Goal: Task Accomplishment & Management: Complete application form

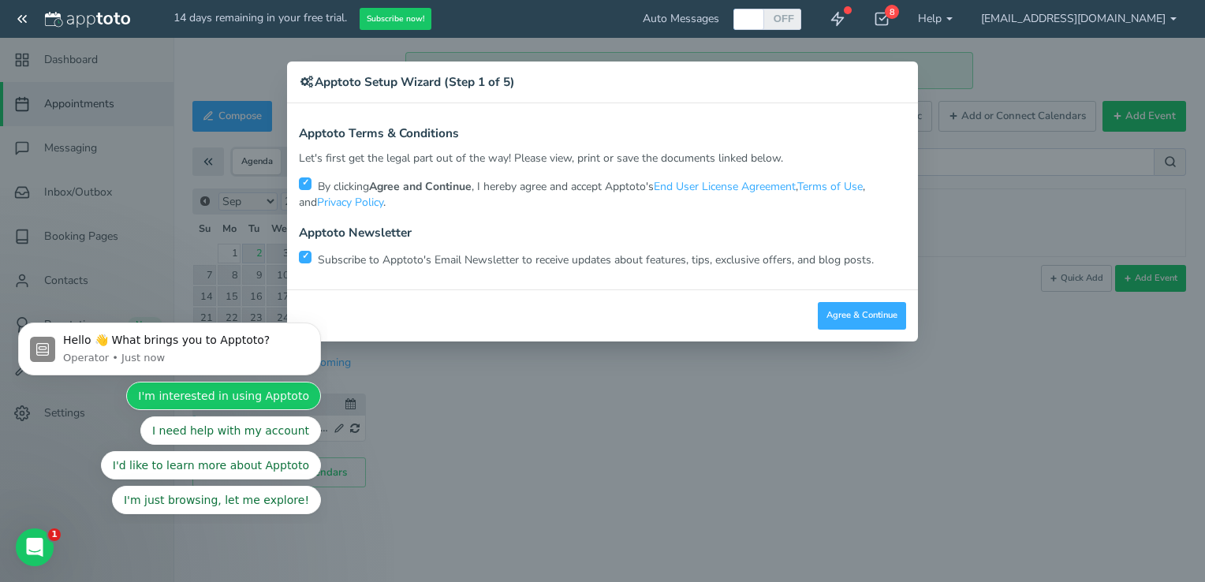
click at [275, 391] on button "I'm interested in using Apptoto" at bounding box center [223, 396] width 195 height 28
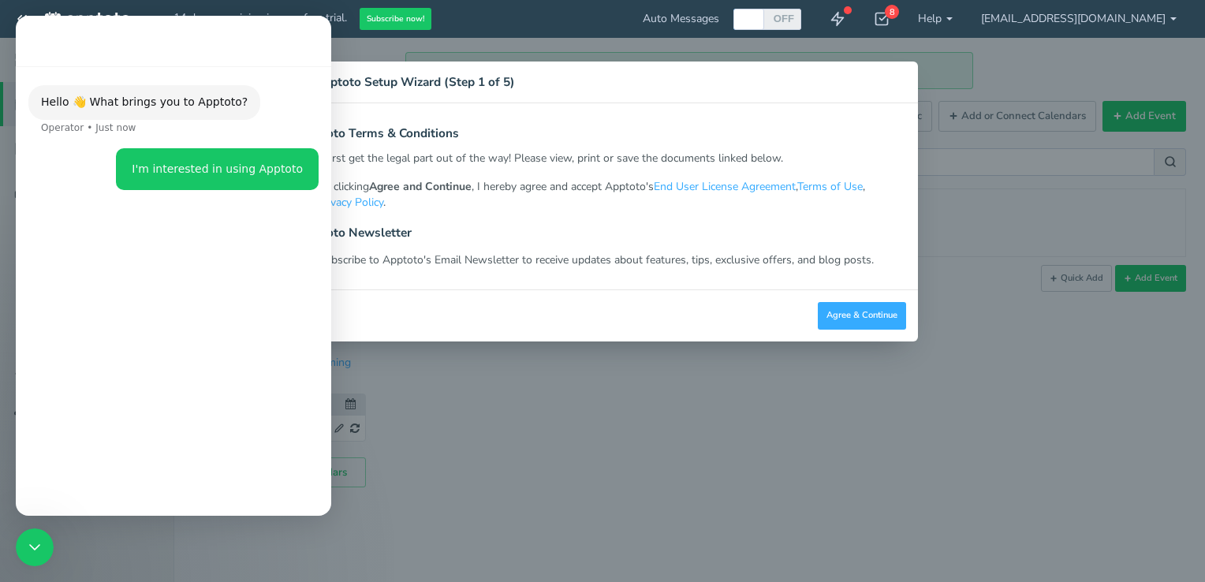
click at [615, 418] on div "× Apptoto Setup Wizard (Step 1 of 5) Apptoto Terms & Conditions Let's first get…" at bounding box center [602, 291] width 1205 height 582
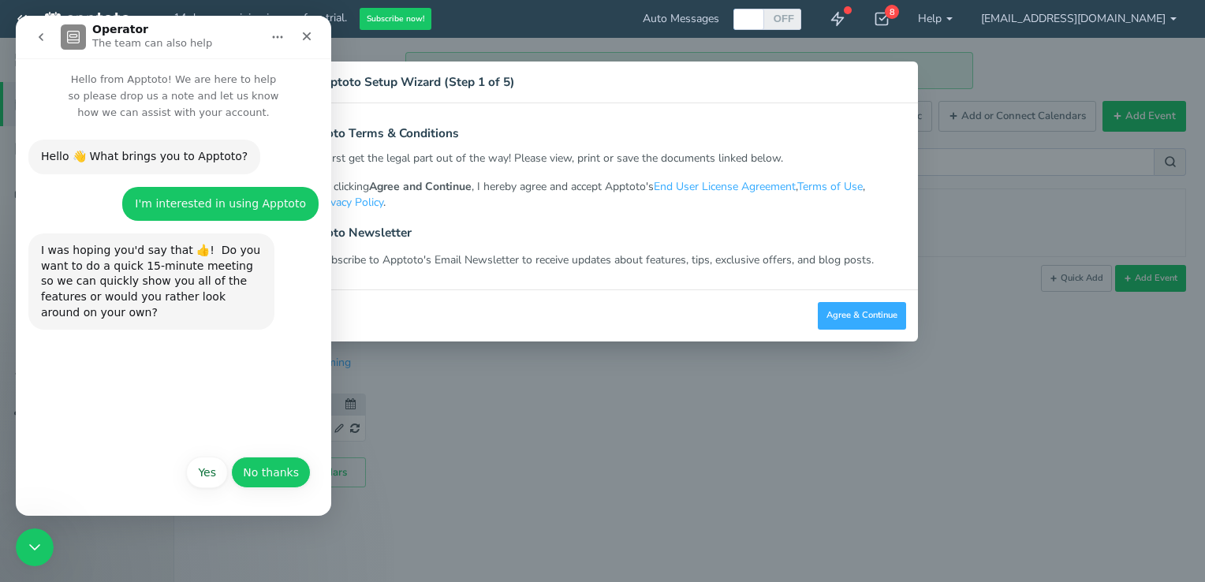
click at [287, 471] on button "No thanks" at bounding box center [271, 473] width 80 height 32
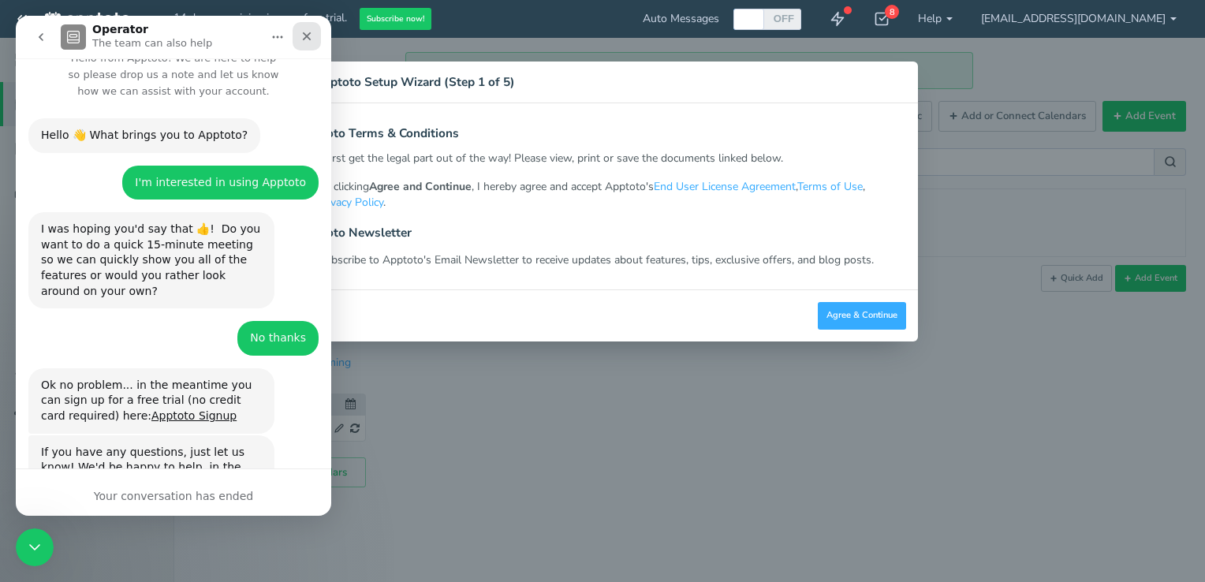
scroll to position [69, 0]
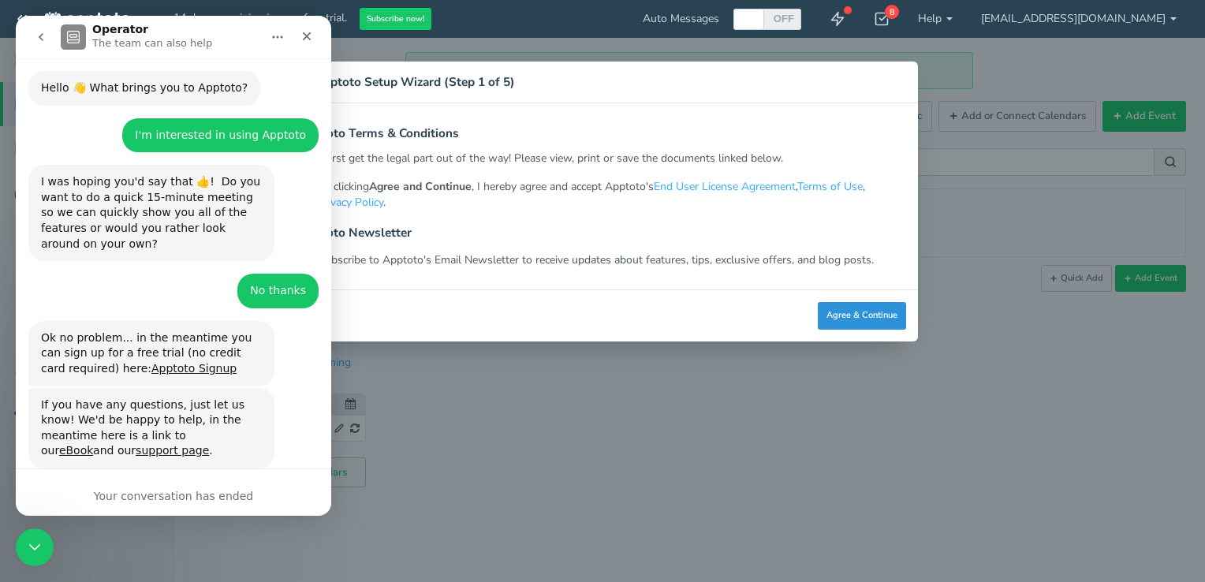
click at [832, 318] on button "Agree & Continue" at bounding box center [862, 316] width 88 height 28
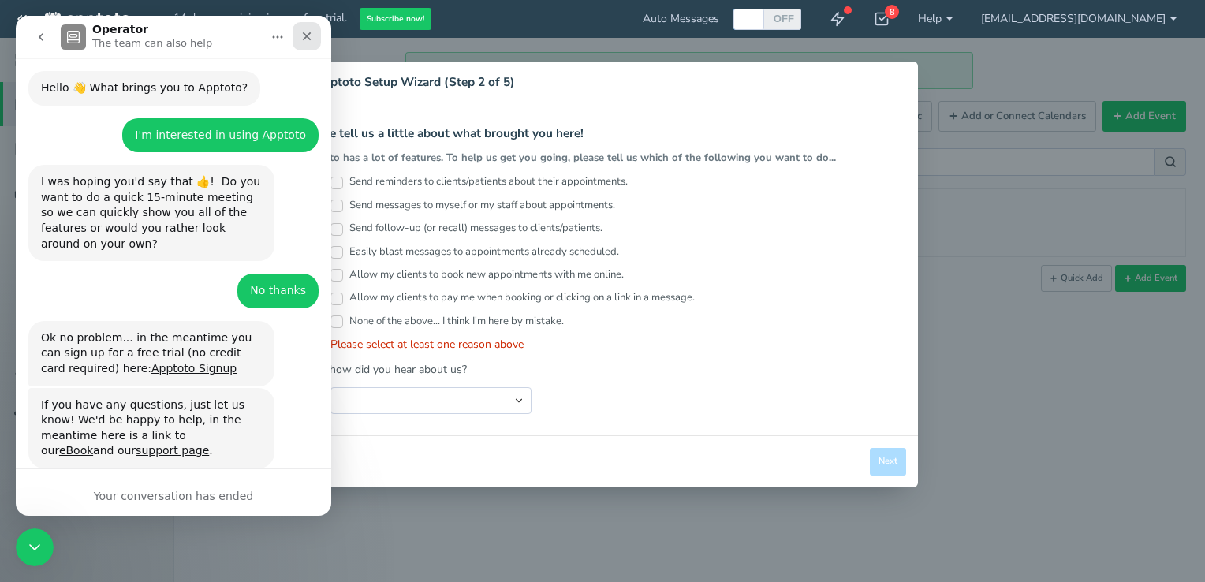
click at [306, 39] on icon "Close" at bounding box center [307, 36] width 13 height 13
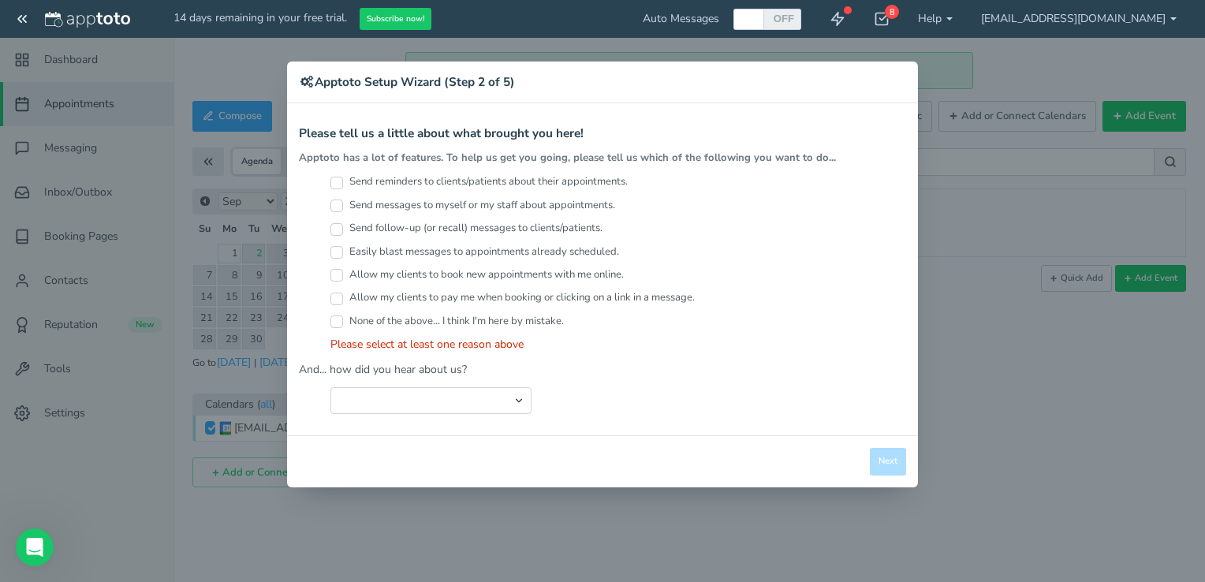
click at [331, 181] on input "Send reminders to clients/patients about their appointments." at bounding box center [337, 183] width 13 height 13
checkbox input "true"
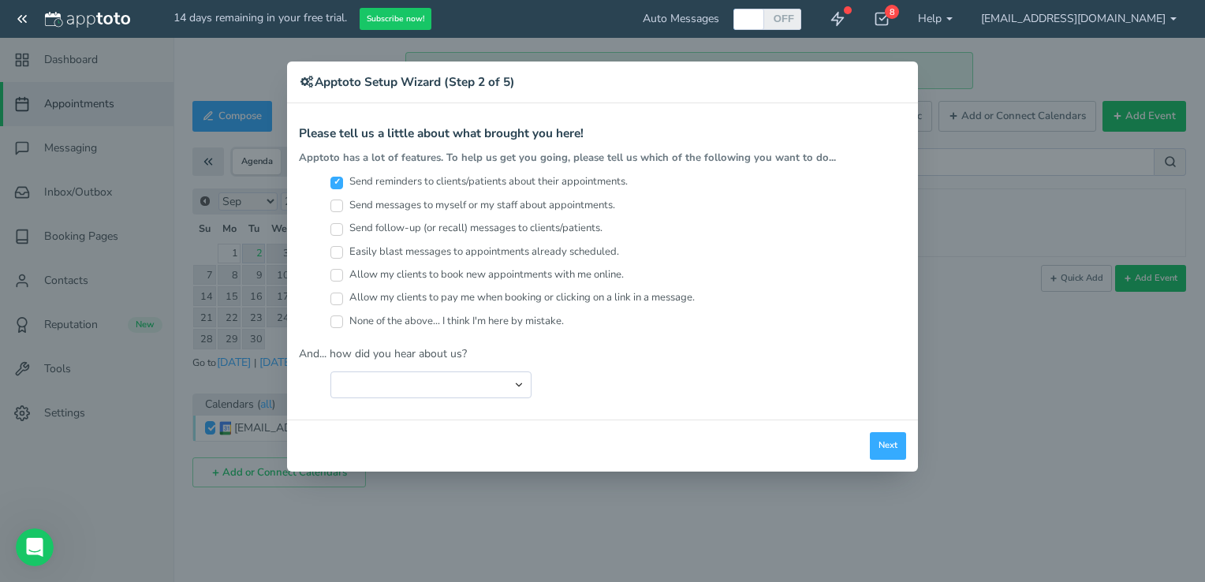
click at [336, 200] on input "Send messages to myself or my staff about appointments." at bounding box center [337, 206] width 13 height 13
checkbox input "true"
click at [403, 387] on select "Search Engine (Google, Yahoo, Bing, etc.) Search Engine Advertisement Blog Post…" at bounding box center [431, 385] width 201 height 27
select select "string:Online Forum"
click at [331, 372] on select "Search Engine (Google, Yahoo, Bing, etc.) Search Engine Advertisement Blog Post…" at bounding box center [431, 385] width 201 height 27
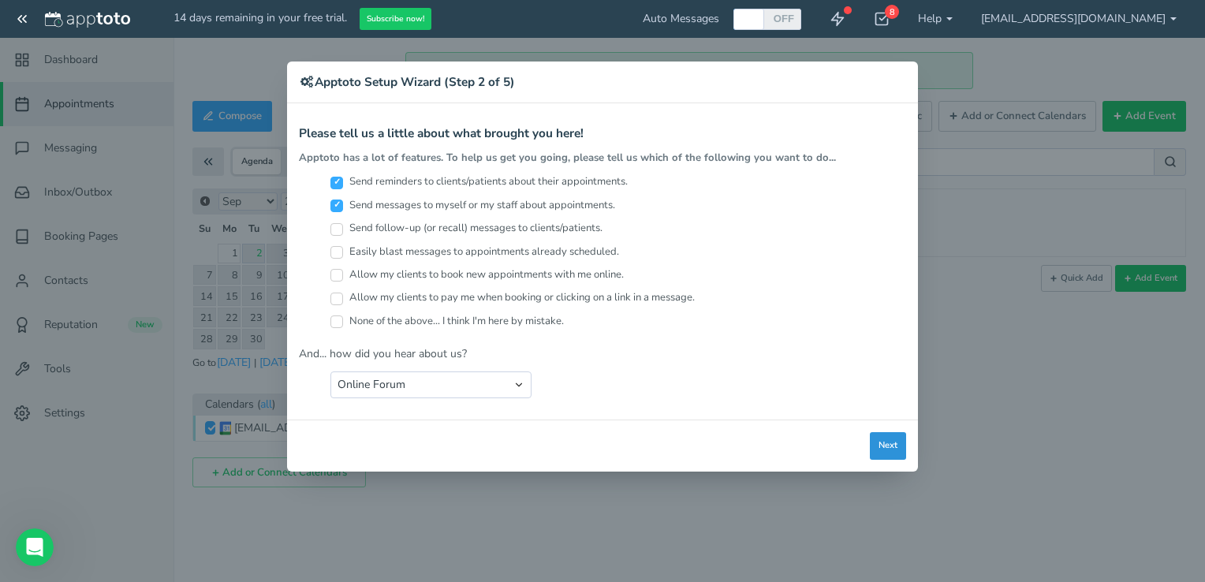
click at [888, 443] on button "Next" at bounding box center [888, 446] width 36 height 28
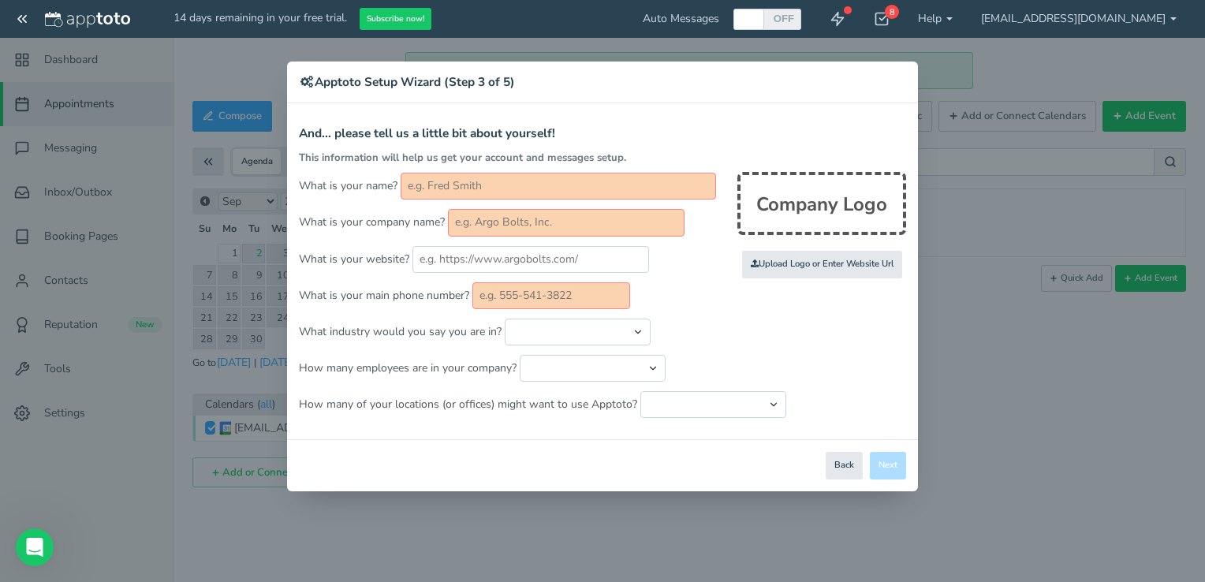
click at [538, 186] on input "text" at bounding box center [559, 186] width 316 height 27
type input "[PERSON_NAME]"
type input "6306318051"
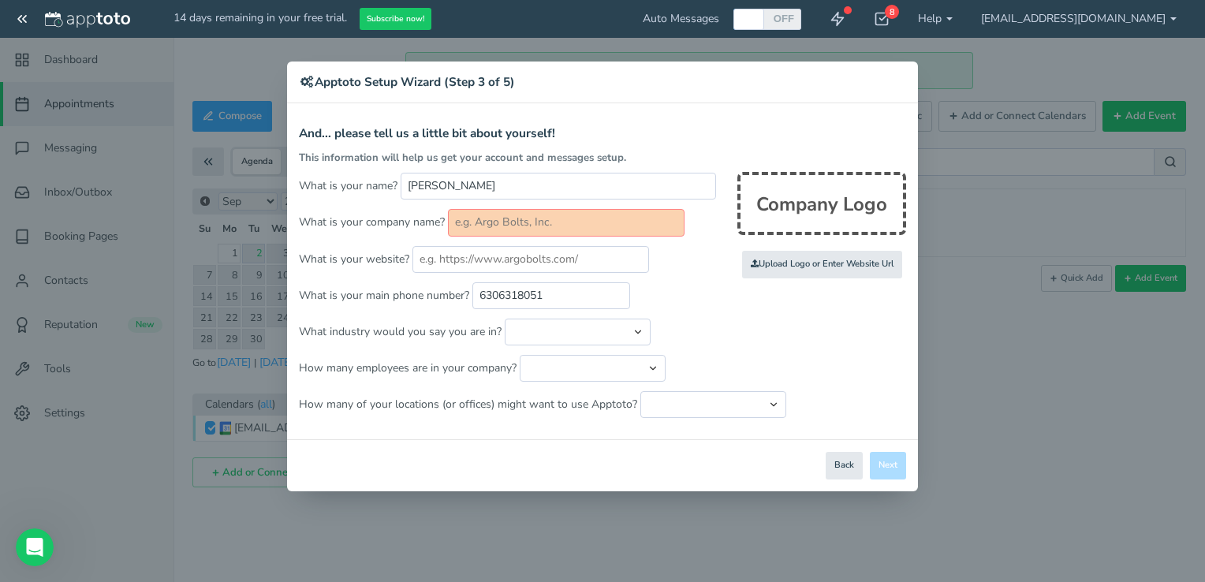
click at [473, 219] on input "text" at bounding box center [566, 222] width 237 height 27
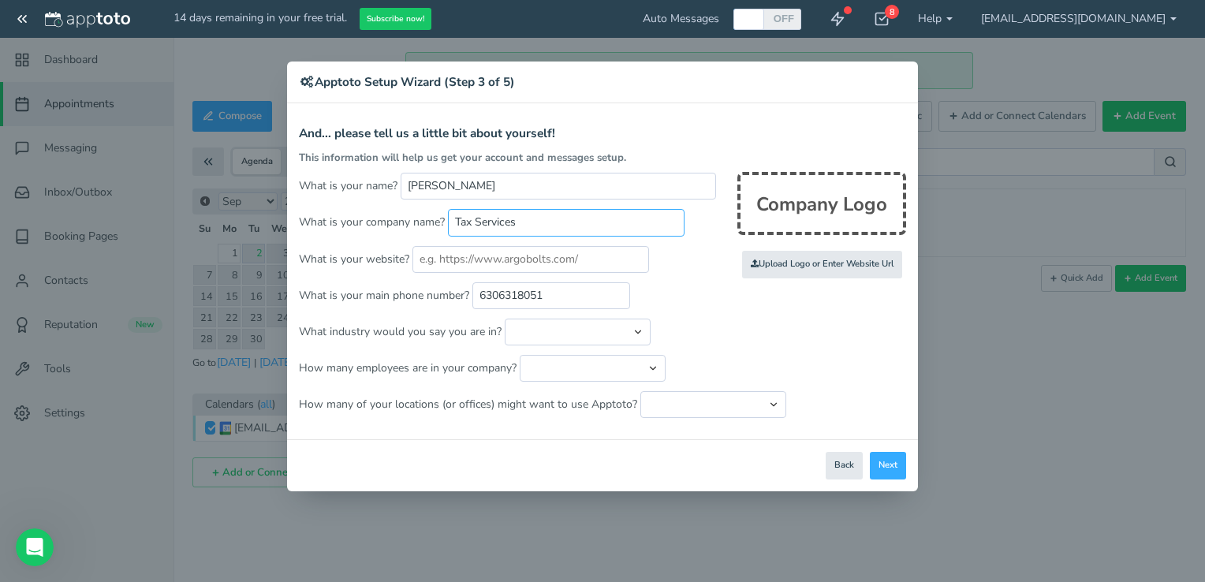
type input "Tax Services"
click at [622, 334] on select "Automotive Cleaning Services Consulting Education - Classroom Education - Admis…" at bounding box center [578, 332] width 146 height 27
select select "string:Financial Services - Tax Prep"
click at [505, 319] on select "Automotive Cleaning Services Consulting Education - Classroom Education - Admis…" at bounding box center [578, 332] width 146 height 27
click at [533, 368] on select "Just me 1 to 5 6 to 10 11 to 25 26 to 50 51 to 100 101 to 500 501 to 1000 More …" at bounding box center [593, 368] width 146 height 27
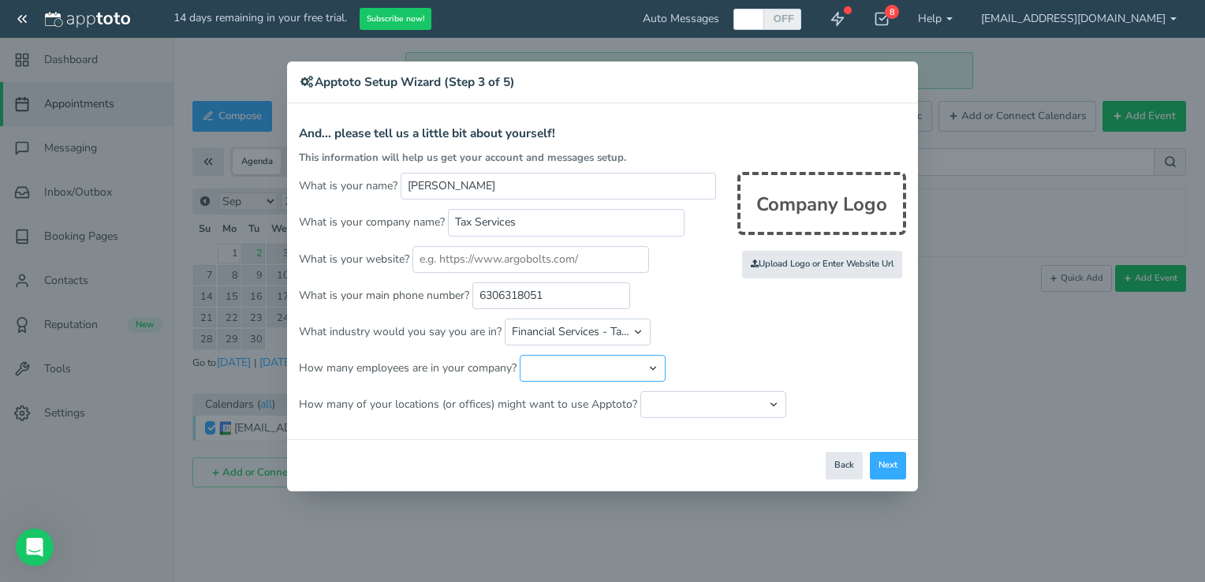
select select "string:1..5"
click at [520, 355] on select "Just me 1 to 5 6 to 10 11 to 25 26 to 50 51 to 100 101 to 500 501 to 1000 More …" at bounding box center [593, 368] width 146 height 27
click at [736, 396] on select "Just one location 2 3 4 5 6 to 10 11 to 25 26 to 50 More than 50" at bounding box center [714, 404] width 146 height 27
click at [641, 391] on select "Just one location 2 3 4 5 6 to 10 11 to 25 26 to 50 More than 50" at bounding box center [714, 404] width 146 height 27
click at [713, 406] on select "Just one location 2 3 4 5 6 to 10 11 to 25 26 to 50 More than 50" at bounding box center [714, 404] width 146 height 27
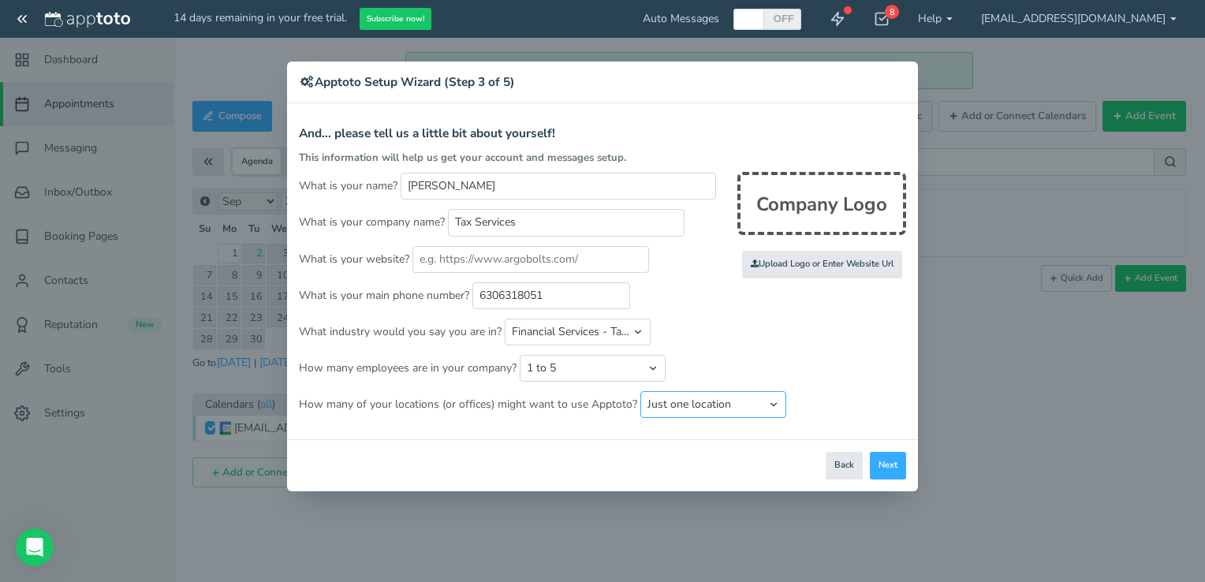
select select "string:2"
click at [641, 391] on select "Just one location 2 3 4 5 6 to 10 11 to 25 26 to 50 More than 50" at bounding box center [714, 404] width 146 height 27
click at [886, 464] on button "Next" at bounding box center [888, 466] width 36 height 28
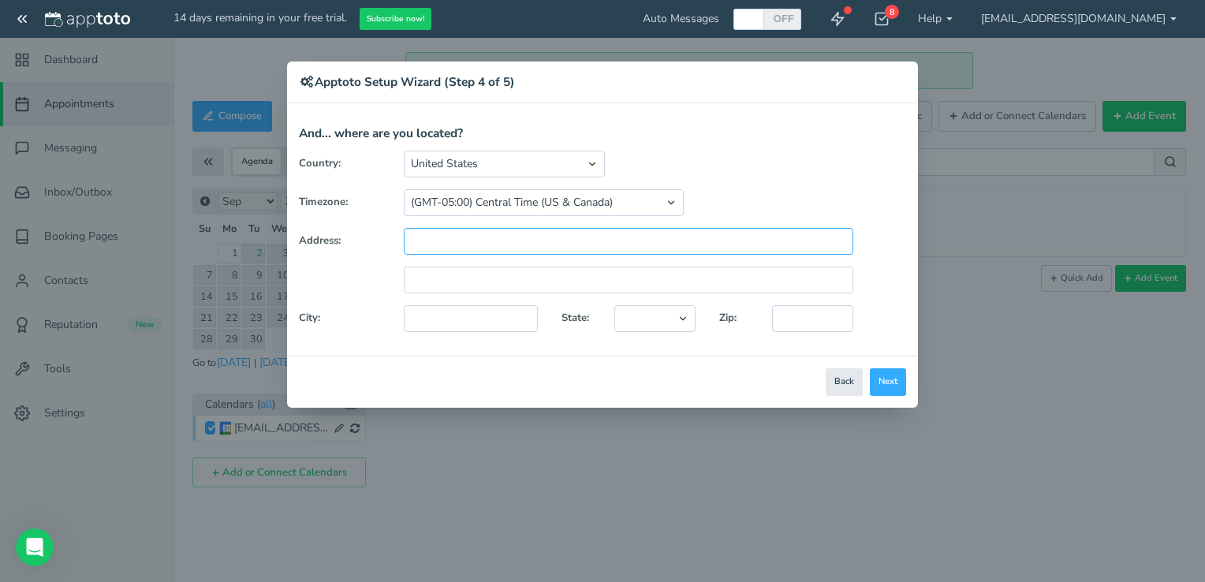
click at [443, 238] on input "text" at bounding box center [629, 241] width 450 height 27
type input "12916 Tipperary Ln"
type input "Plainfield"
select select "string:IL"
type input "60585"
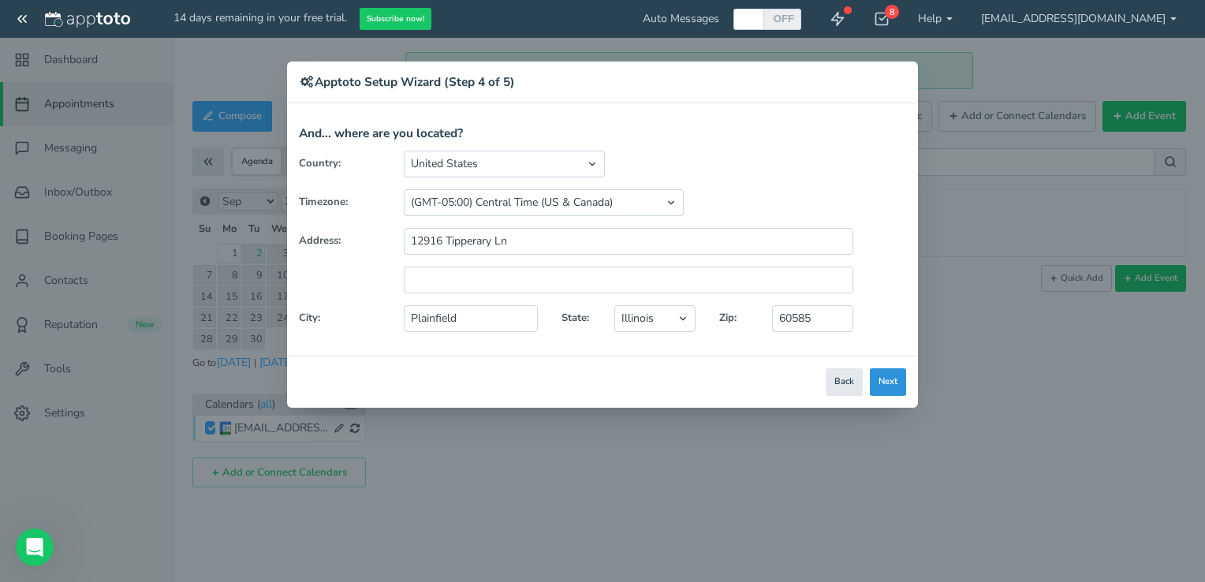
click at [891, 380] on button "Next" at bounding box center [888, 382] width 36 height 28
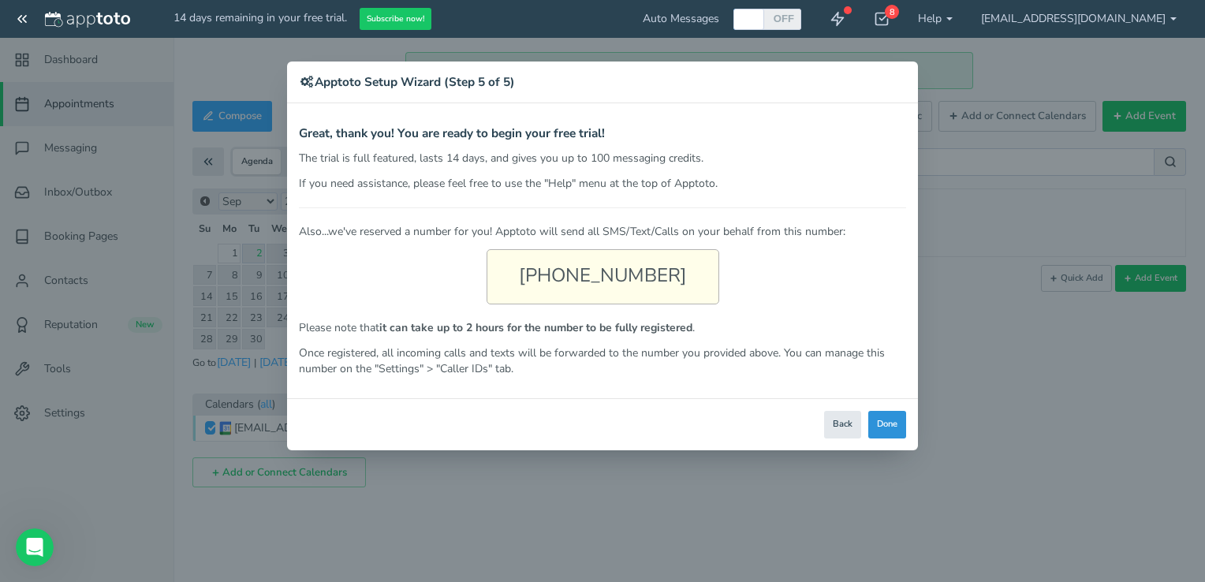
click at [880, 428] on button "Done" at bounding box center [888, 425] width 38 height 28
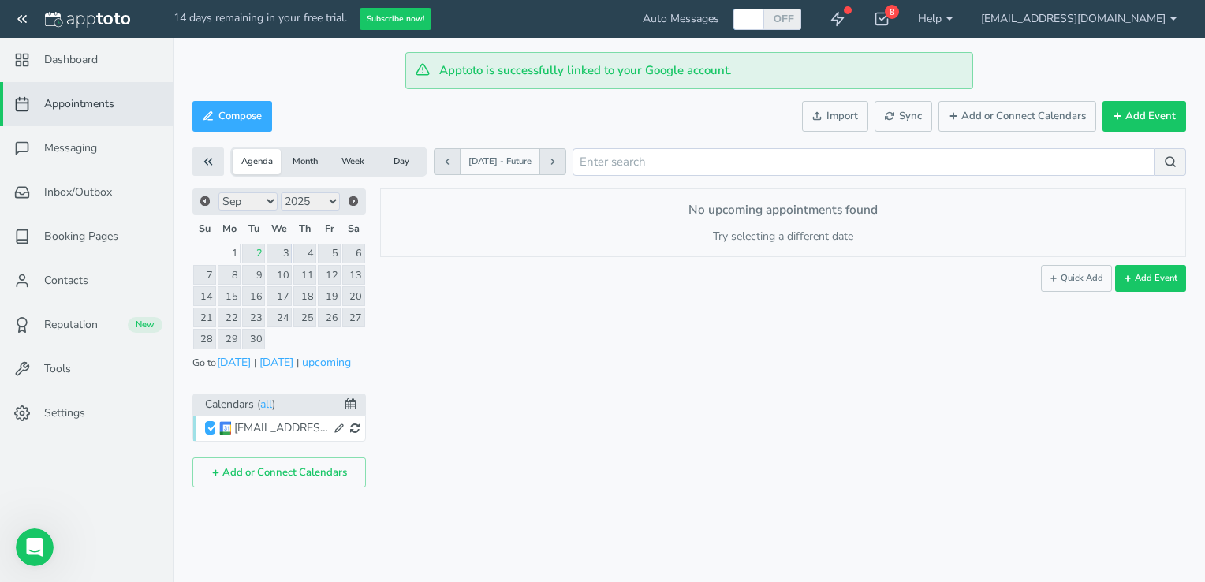
click at [286, 251] on link "3" at bounding box center [279, 254] width 25 height 20
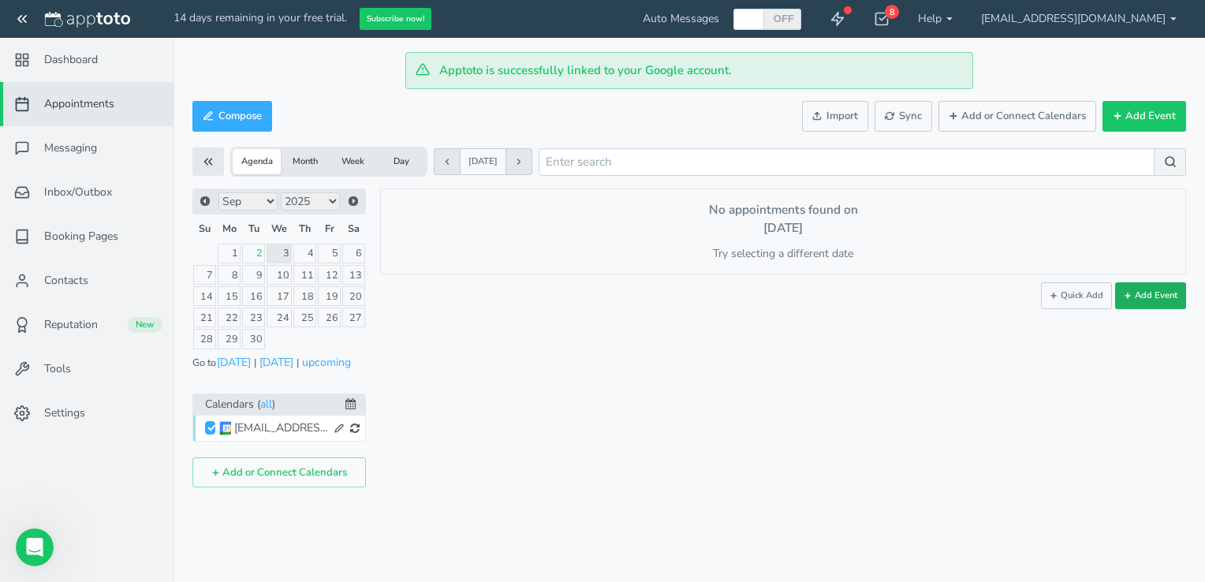
click at [1176, 297] on button "Add Event" at bounding box center [1151, 295] width 71 height 27
type input "[DATE]"
type input "10:00am"
type input "[DATE]"
type input "11:00am"
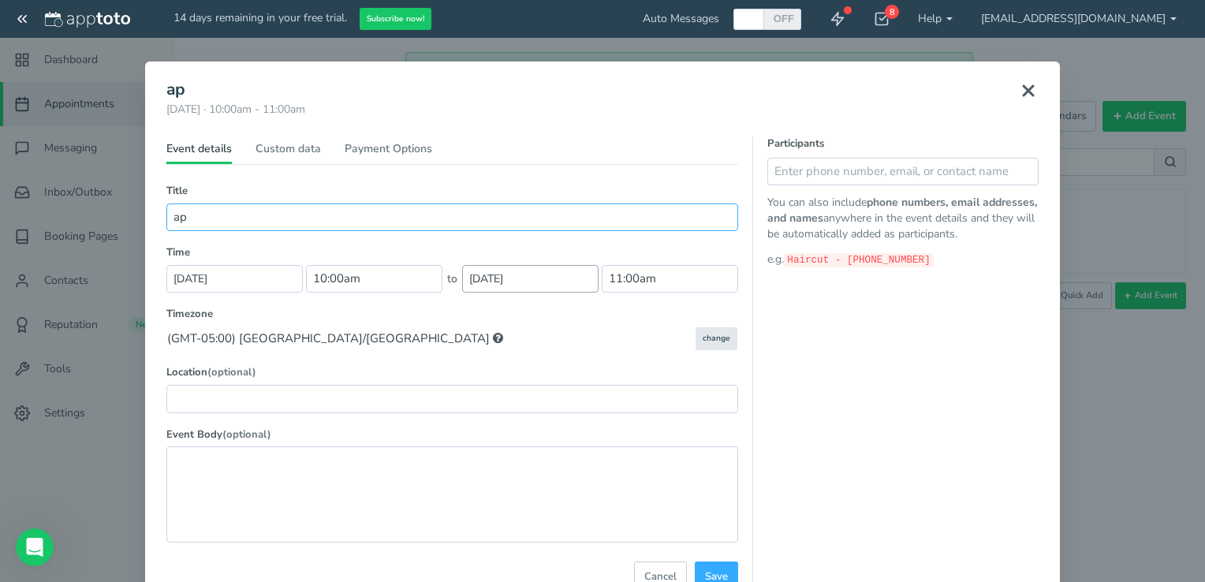
type input "a"
type input "T"
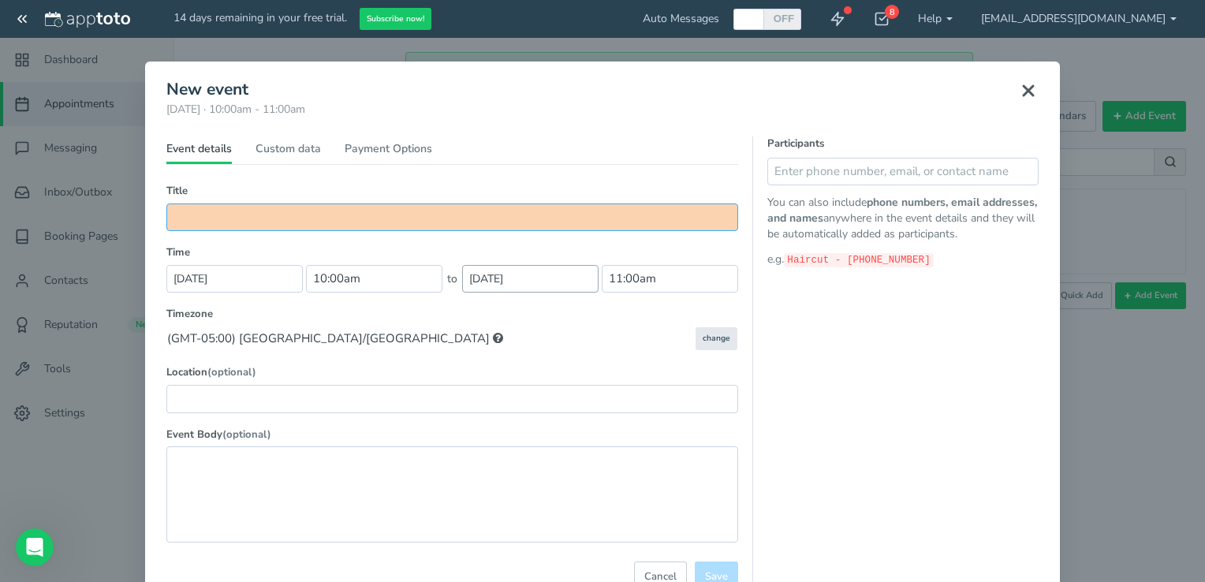
type input "o"
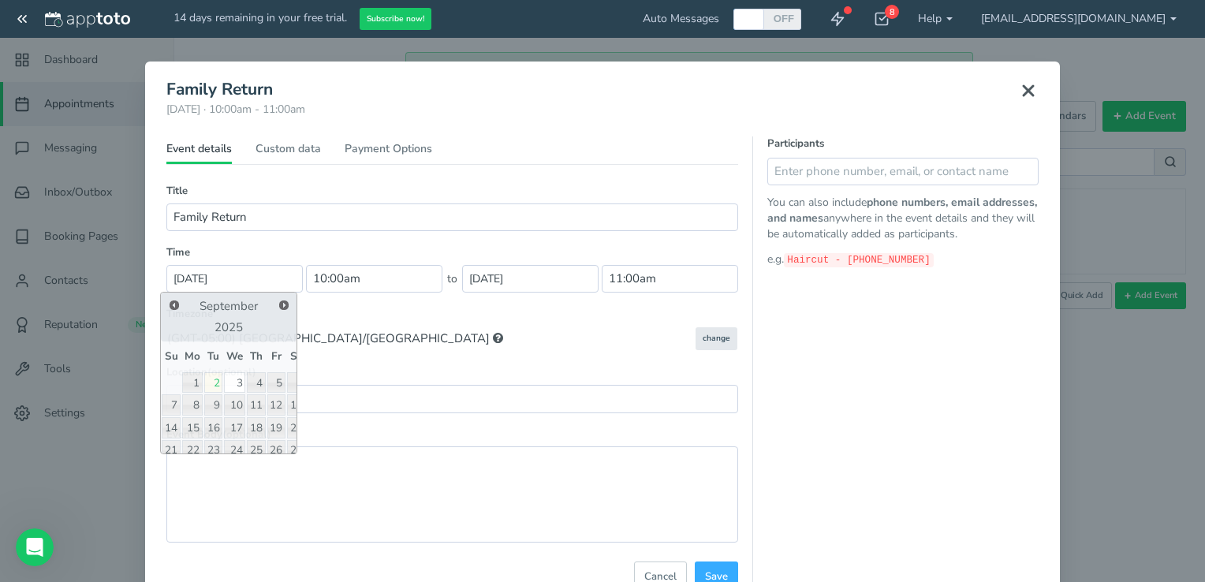
click at [441, 307] on label "Timezone" at bounding box center [452, 314] width 572 height 15
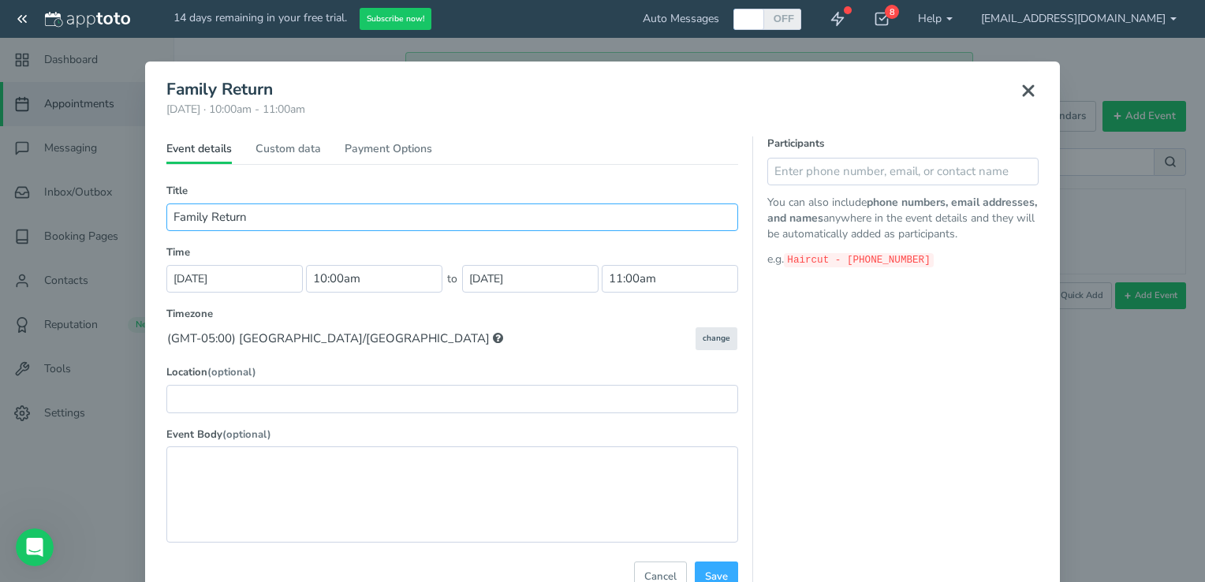
click at [401, 210] on input "Family Return" at bounding box center [452, 218] width 572 height 28
type input "Family Return 3 returns"
click at [186, 393] on input "text" at bounding box center [452, 399] width 572 height 28
click at [224, 495] on textarea at bounding box center [452, 494] width 572 height 95
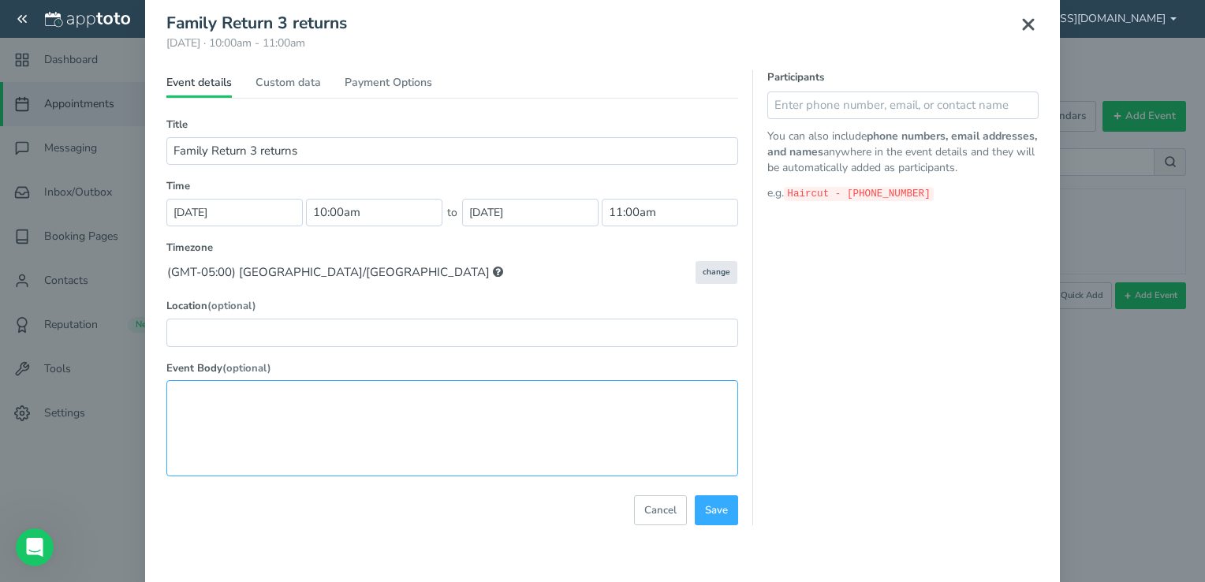
scroll to position [108, 0]
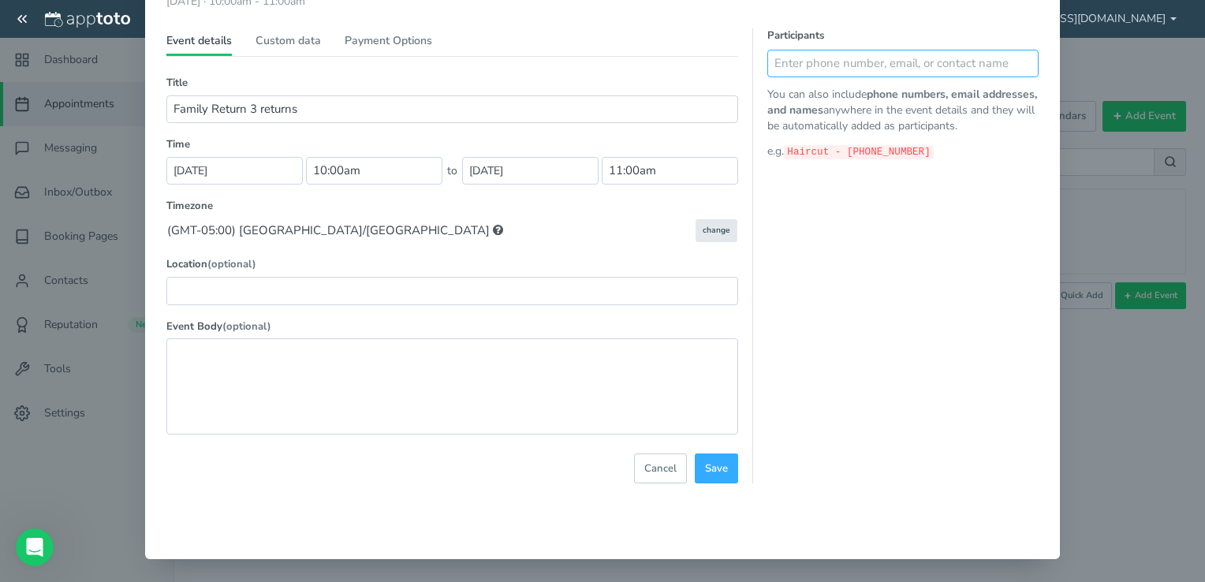
click at [903, 67] on input "text" at bounding box center [903, 64] width 271 height 28
click at [969, 324] on div "Participants You can also include phone numbers, email addresses, and names any…" at bounding box center [896, 255] width 286 height 455
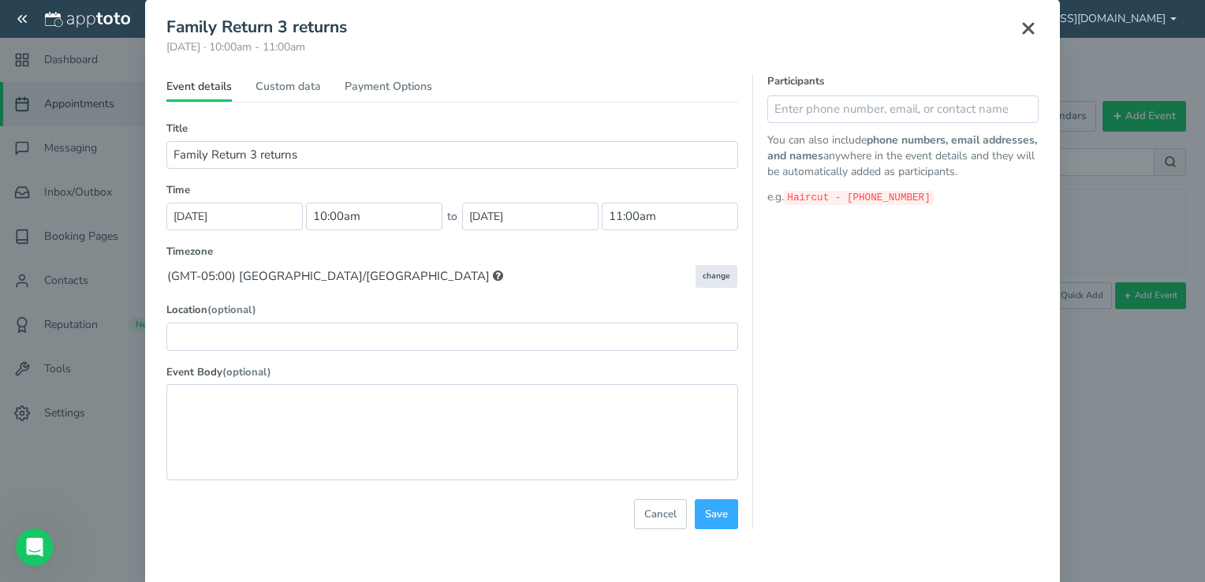
scroll to position [62, 0]
click at [802, 112] on input "text" at bounding box center [903, 110] width 271 height 28
type input "[PHONE_NUMBER]"
click at [1019, 106] on icon at bounding box center [1022, 109] width 11 height 11
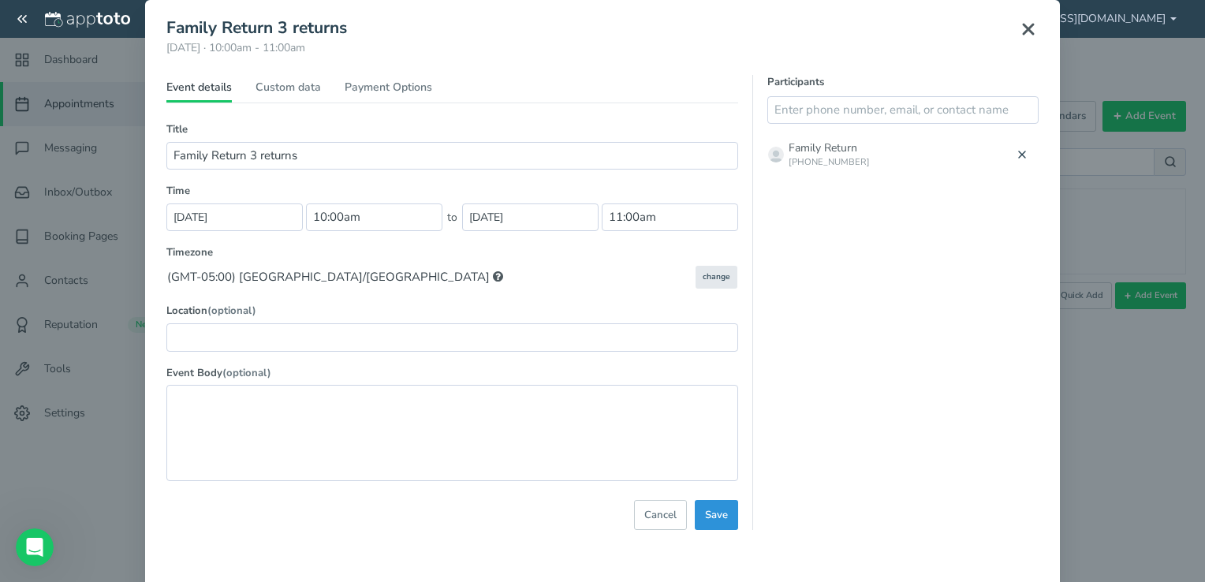
click at [727, 522] on button "Save" at bounding box center [716, 515] width 43 height 31
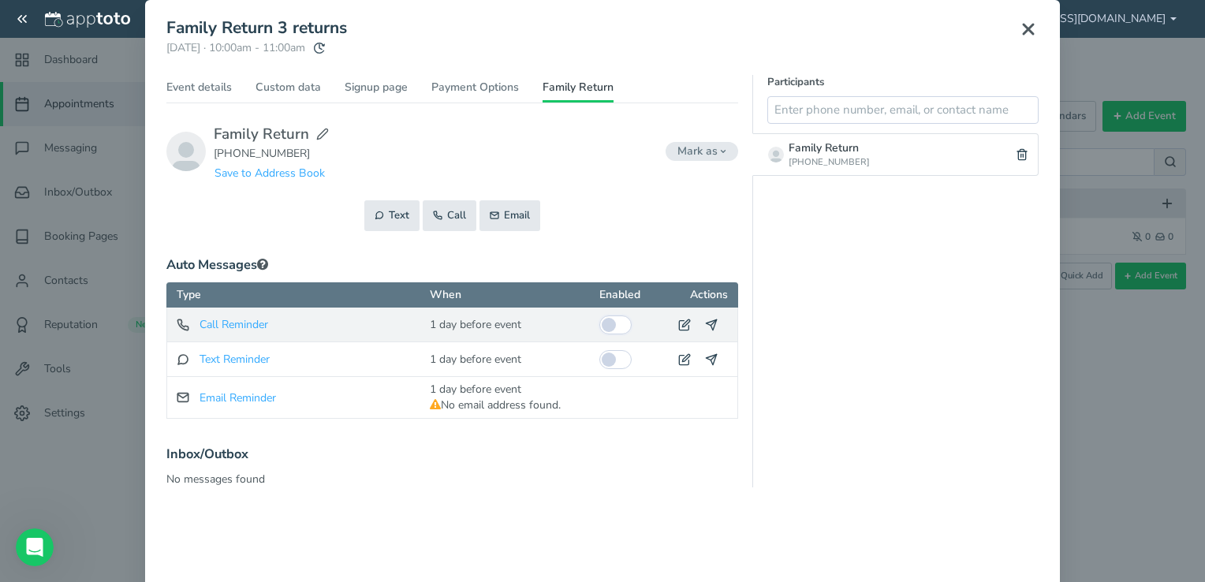
click at [607, 331] on input "checkbox" at bounding box center [616, 325] width 32 height 19
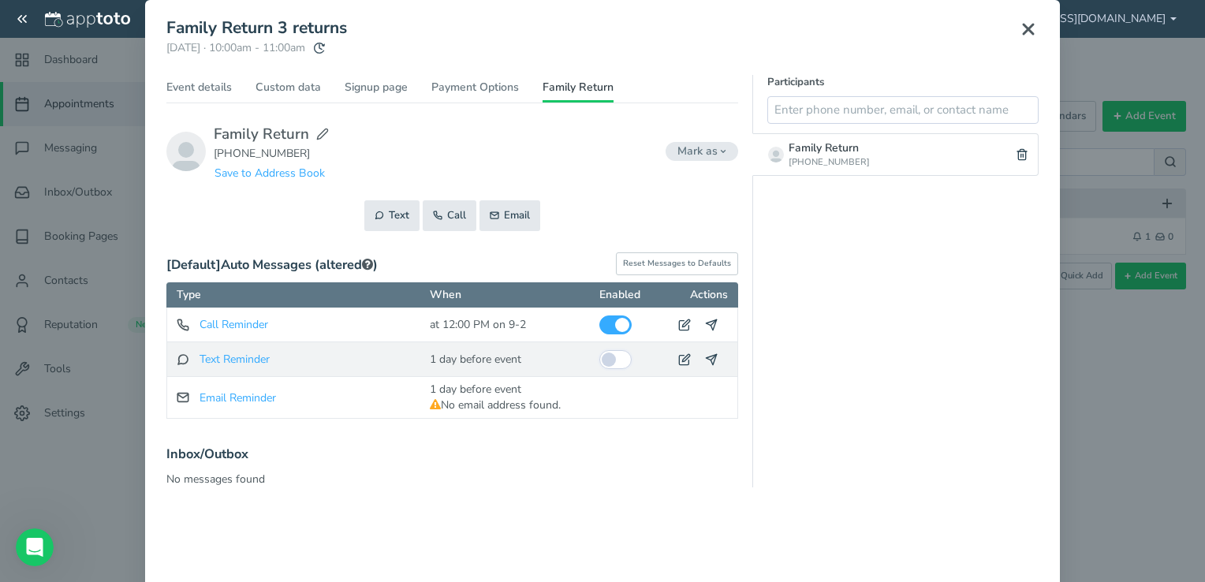
click at [607, 357] on input "checkbox" at bounding box center [616, 359] width 32 height 19
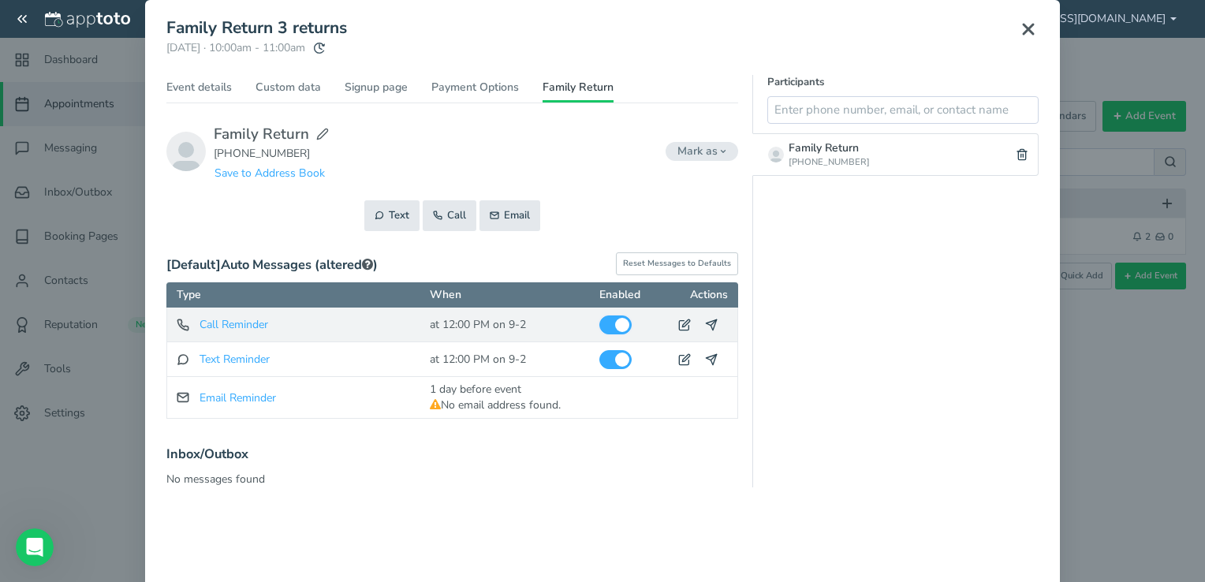
click at [607, 317] on input "checkbox" at bounding box center [616, 325] width 32 height 19
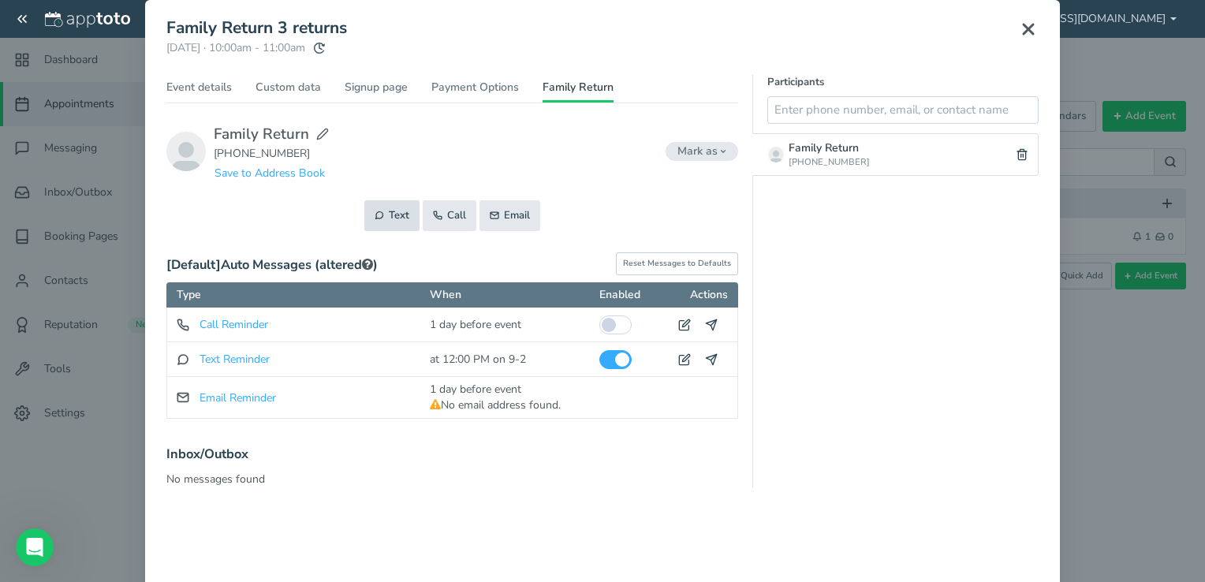
click at [391, 203] on button "Text" at bounding box center [391, 215] width 55 height 31
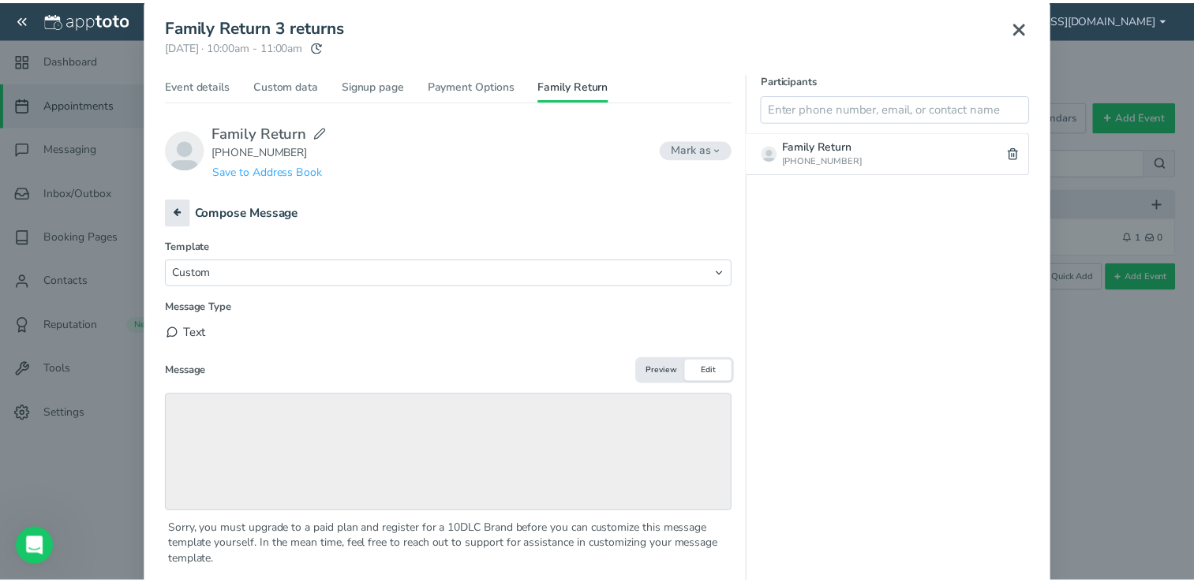
scroll to position [0, 0]
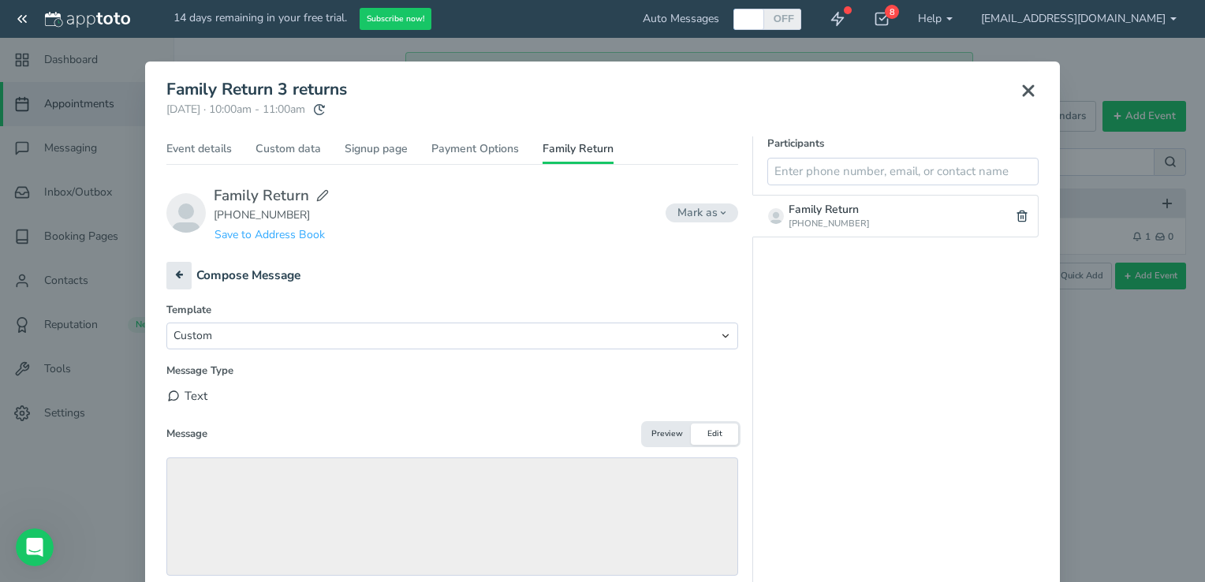
click at [1019, 87] on icon at bounding box center [1028, 90] width 19 height 19
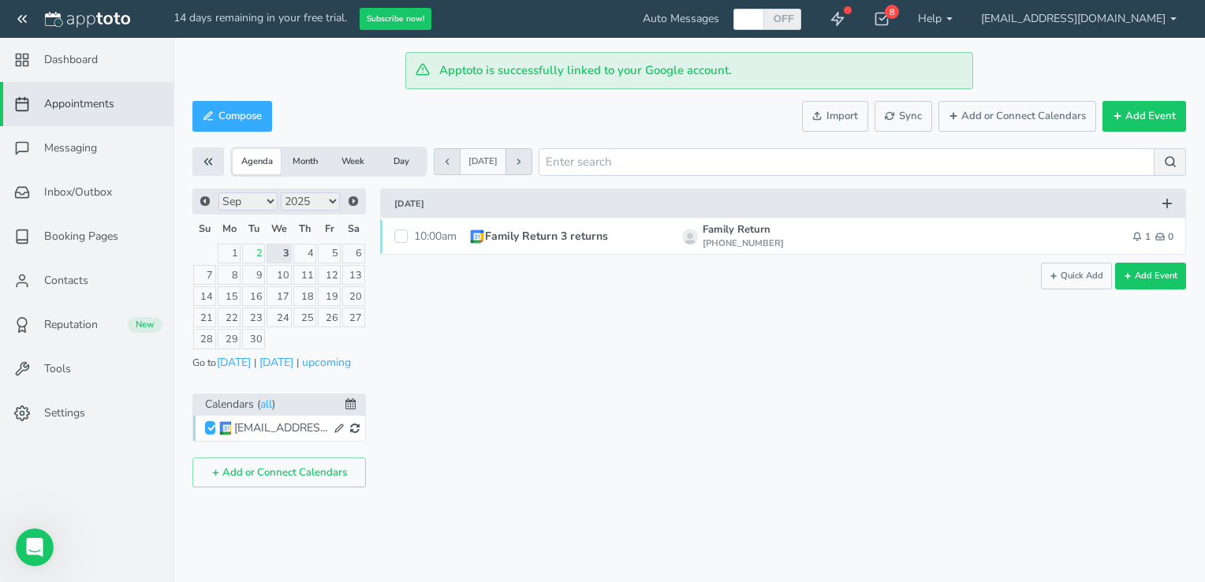
click at [303, 162] on button "Month" at bounding box center [305, 161] width 48 height 25
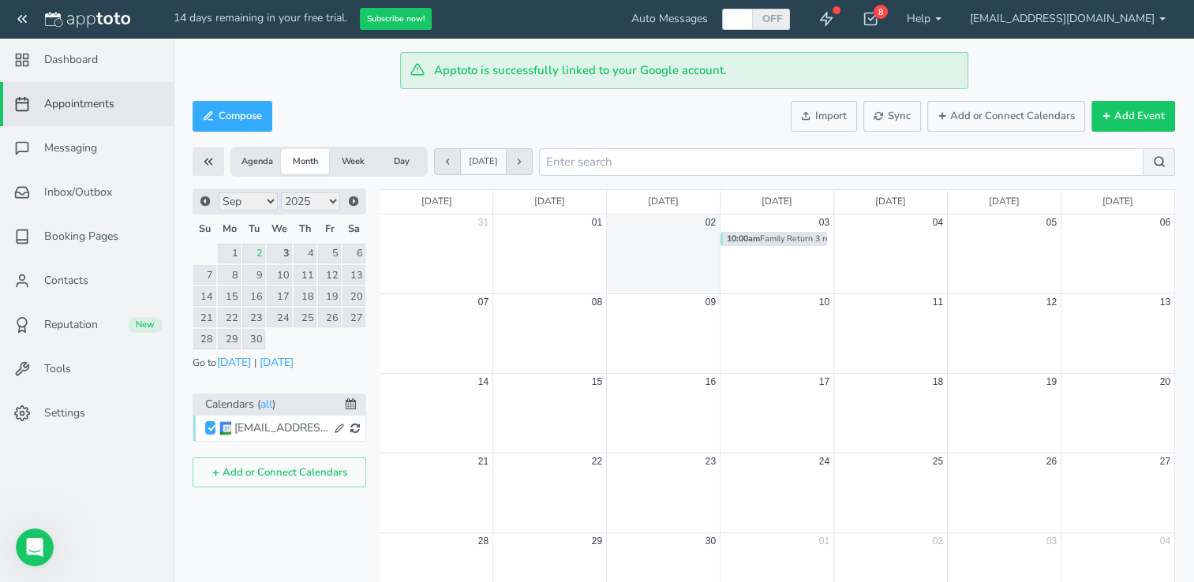
click at [360, 160] on button "Week" at bounding box center [353, 161] width 48 height 25
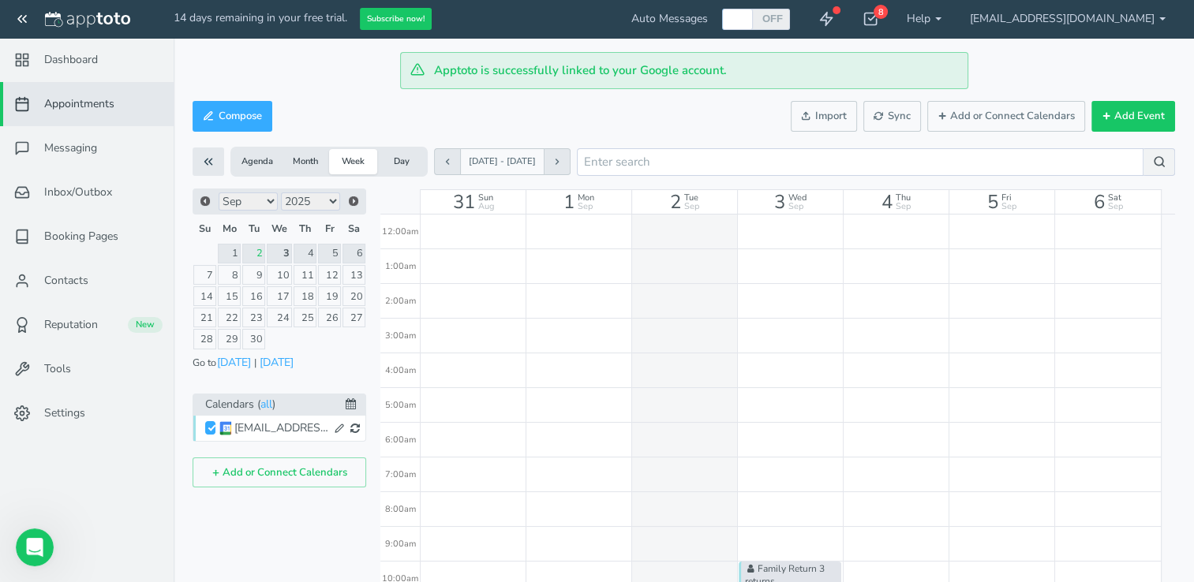
scroll to position [278, 0]
click at [43, 53] on feather-icon at bounding box center [23, 60] width 41 height 16
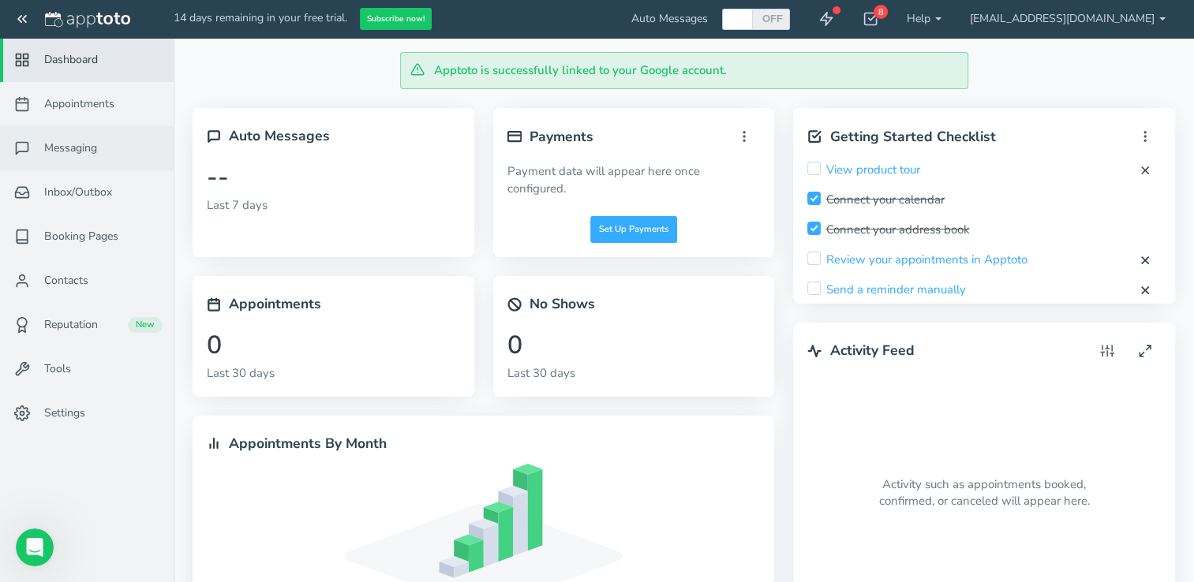
click at [70, 150] on span "Messaging" at bounding box center [70, 148] width 53 height 16
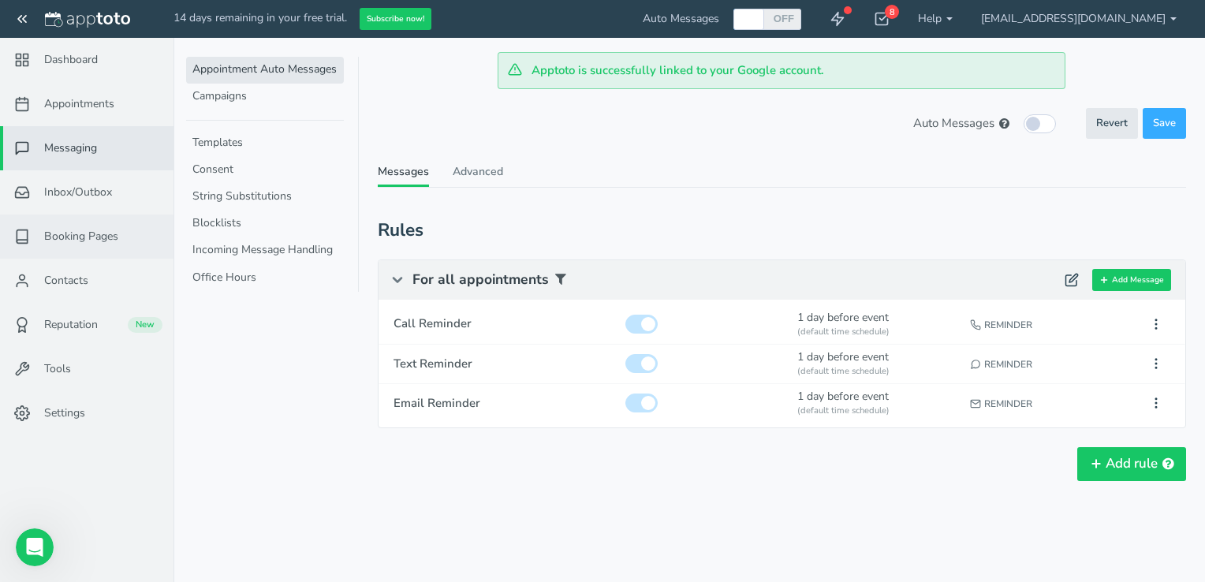
click at [89, 249] on link "Booking Pages" at bounding box center [87, 237] width 174 height 44
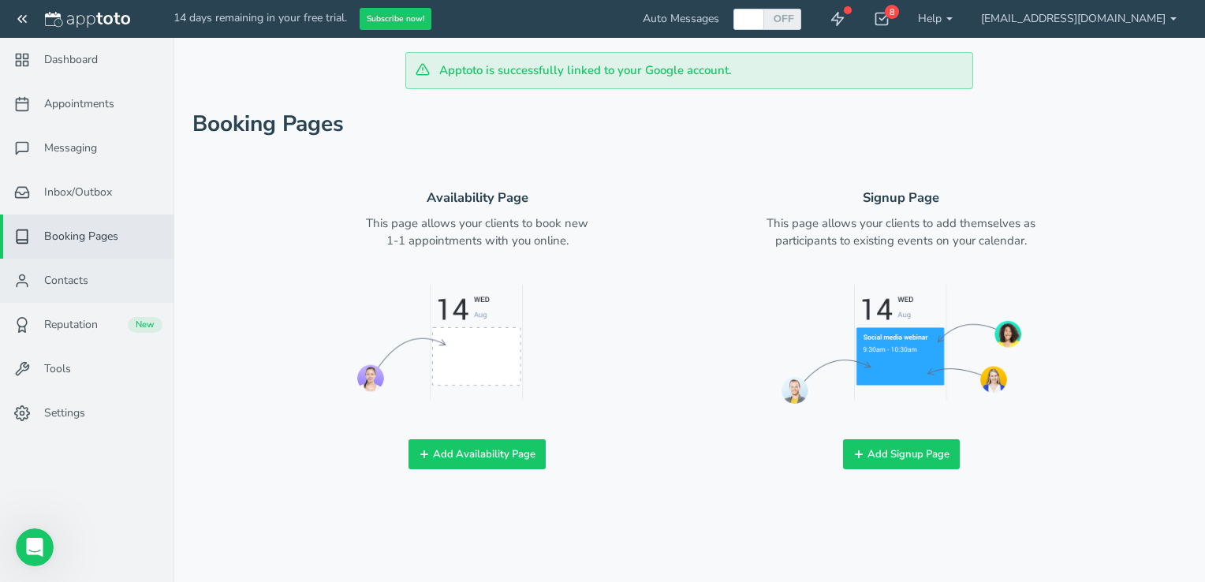
click at [95, 276] on link "Contacts" at bounding box center [87, 281] width 174 height 44
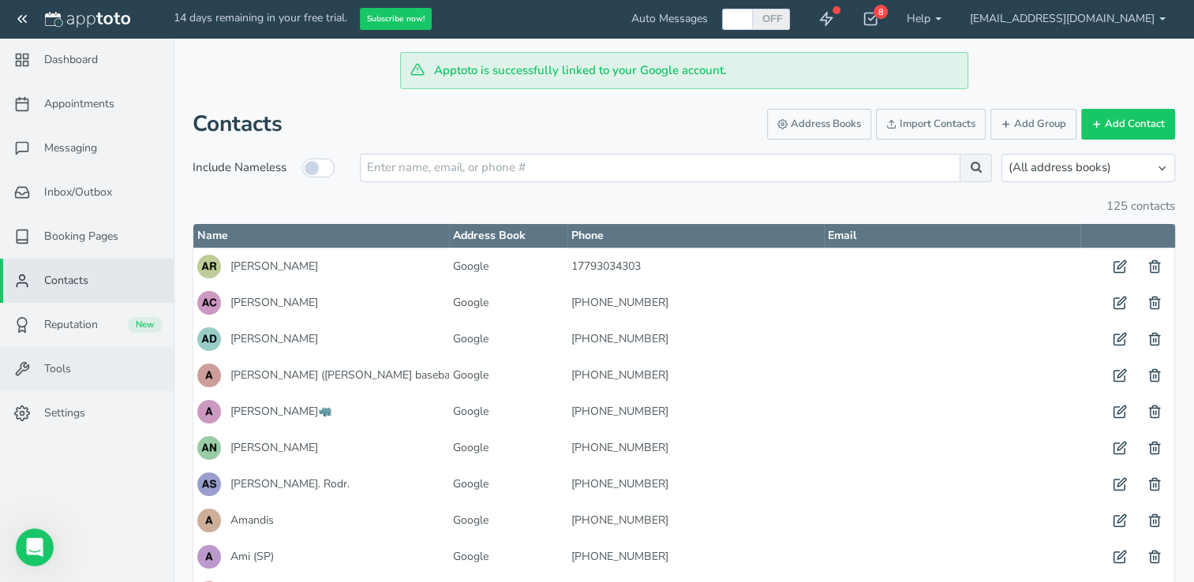
click at [56, 361] on span "Tools" at bounding box center [57, 369] width 27 height 16
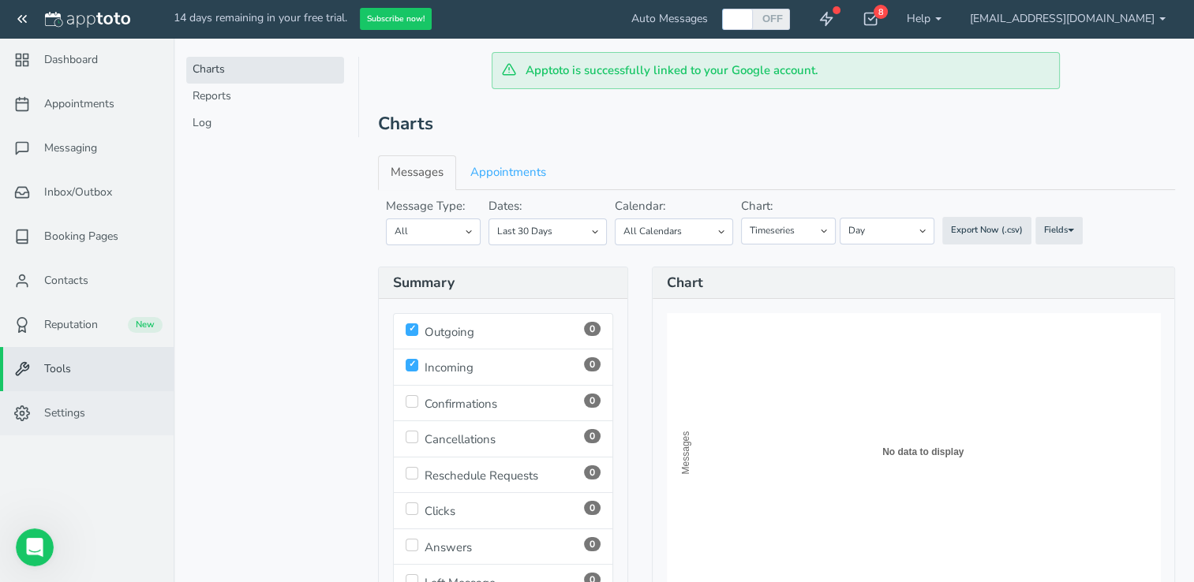
click at [68, 408] on span "Settings" at bounding box center [64, 414] width 41 height 16
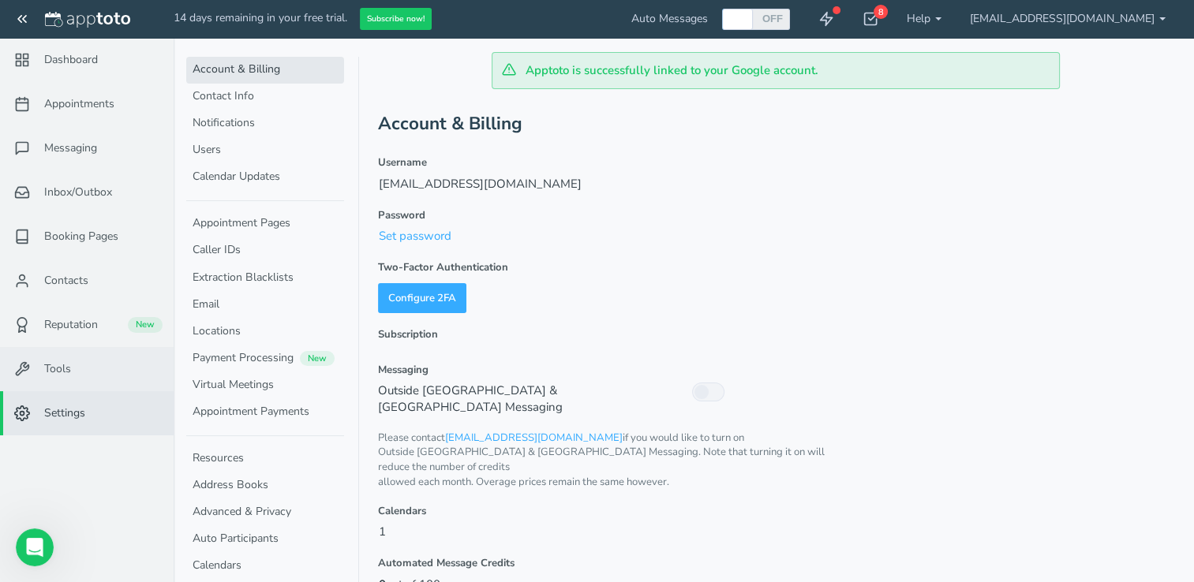
click at [66, 372] on span "Tools" at bounding box center [57, 369] width 27 height 16
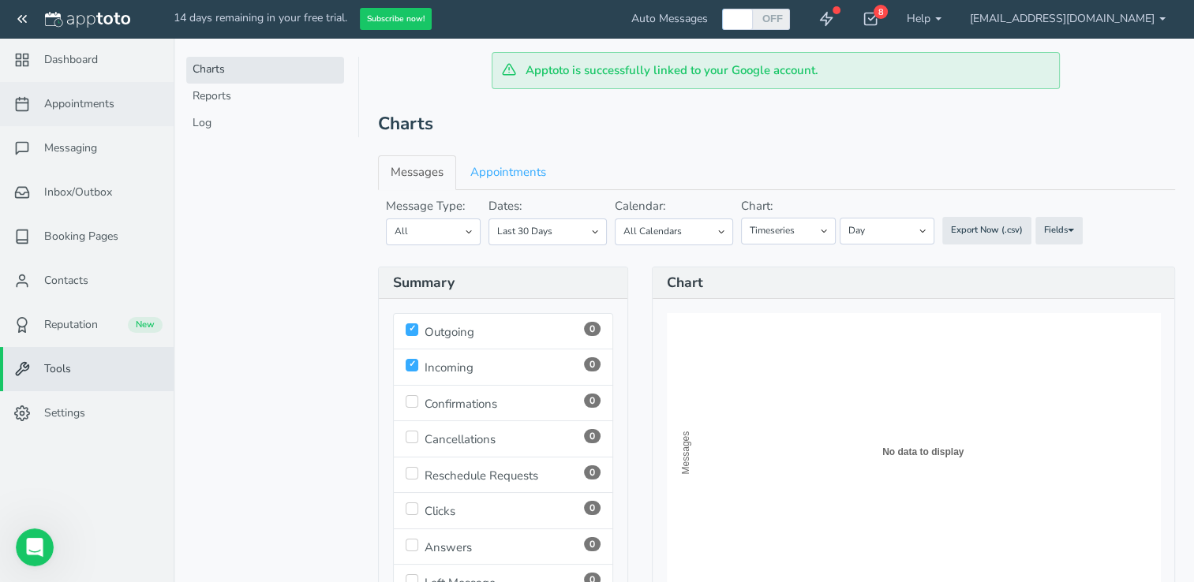
click at [69, 96] on span "Appointments" at bounding box center [79, 104] width 70 height 16
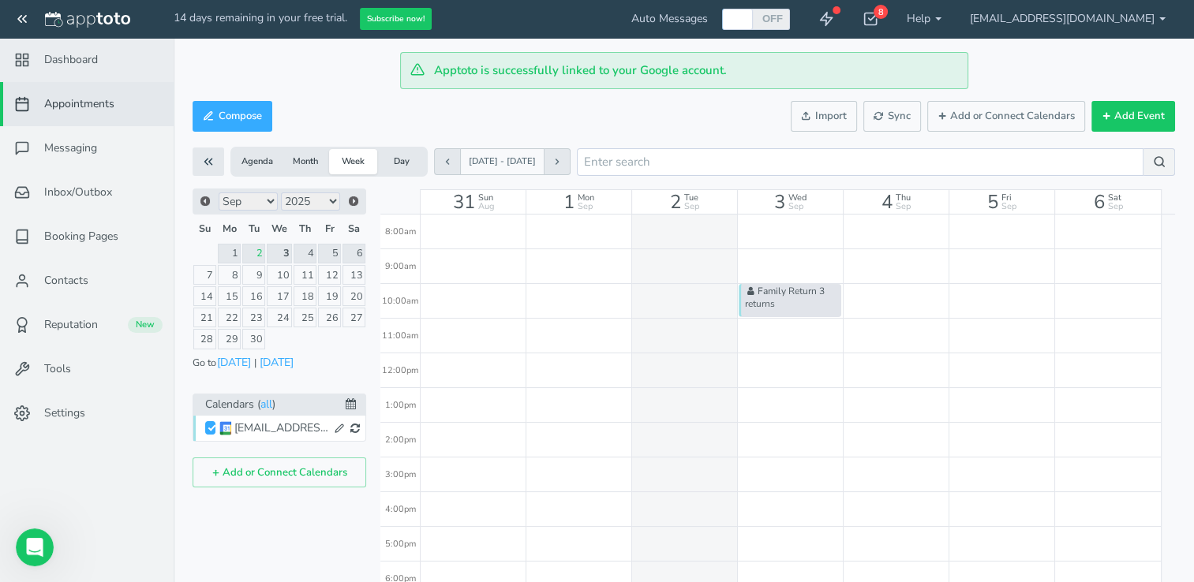
click at [77, 55] on span "Dashboard" at bounding box center [71, 60] width 54 height 16
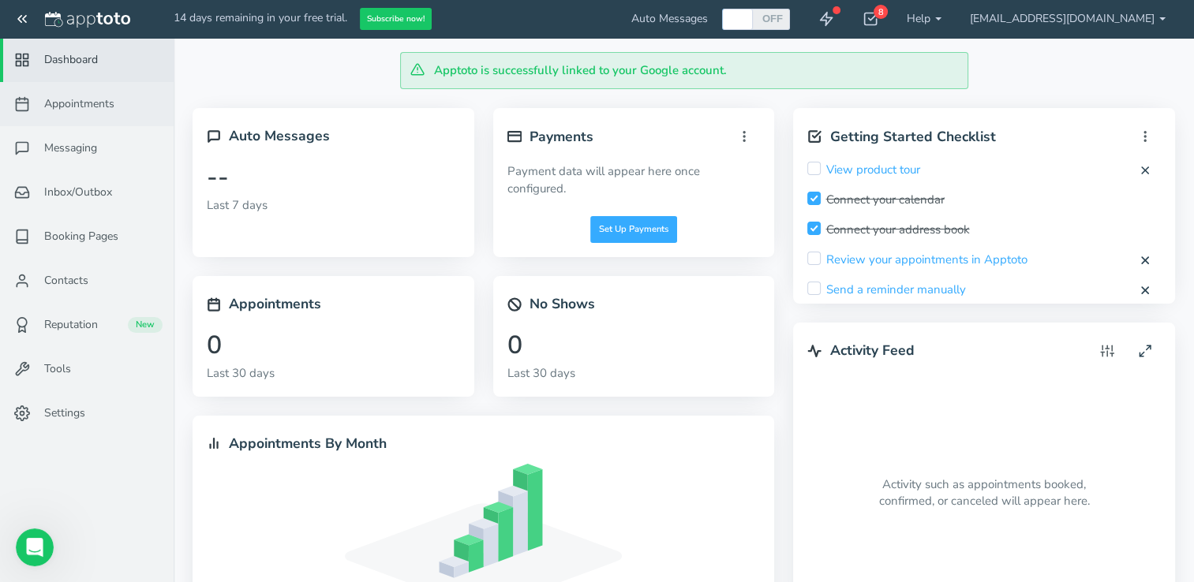
click at [88, 98] on span "Appointments" at bounding box center [79, 104] width 70 height 16
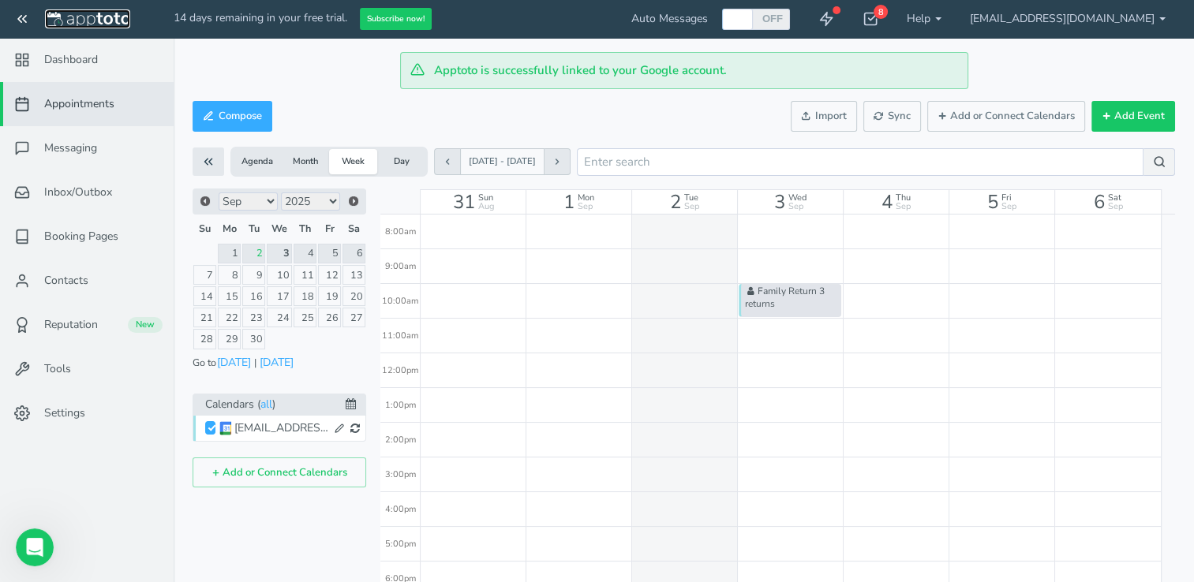
click at [92, 9] on link at bounding box center [87, 18] width 85 height 19
